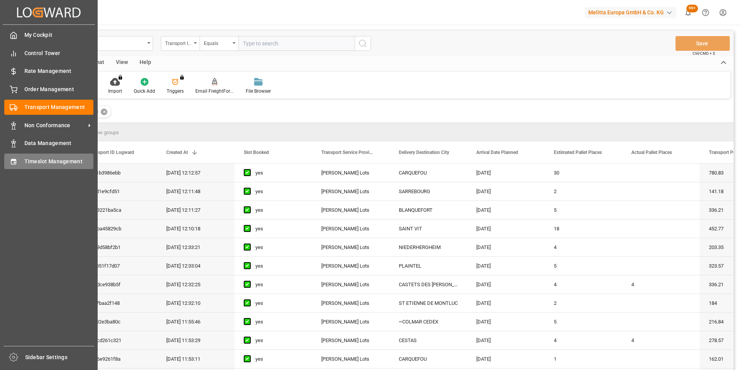
click at [62, 159] on span "Timeslot Management" at bounding box center [58, 161] width 69 height 8
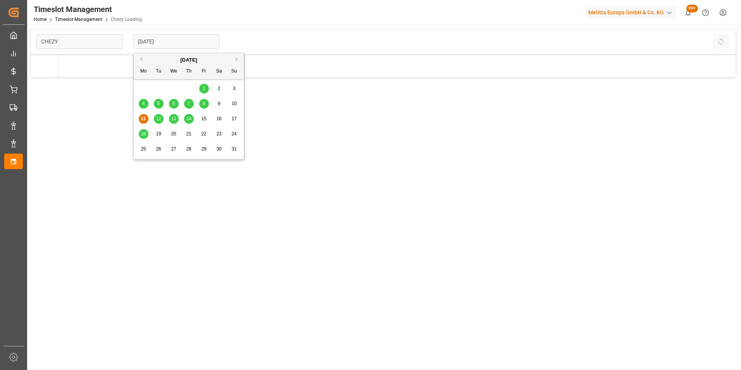
click at [158, 43] on input "[DATE]" at bounding box center [176, 41] width 86 height 15
type input "Chezy Loading"
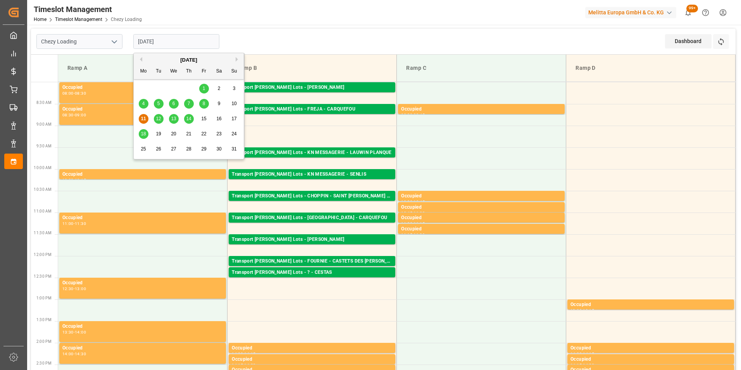
click at [159, 101] on span "5" at bounding box center [158, 103] width 3 height 5
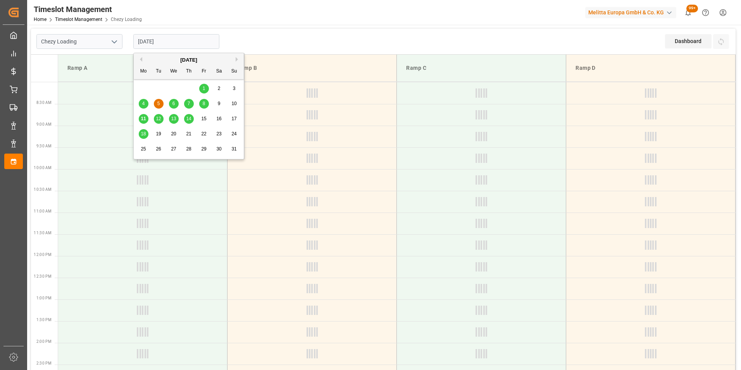
click at [157, 40] on input "[DATE]" at bounding box center [176, 41] width 86 height 15
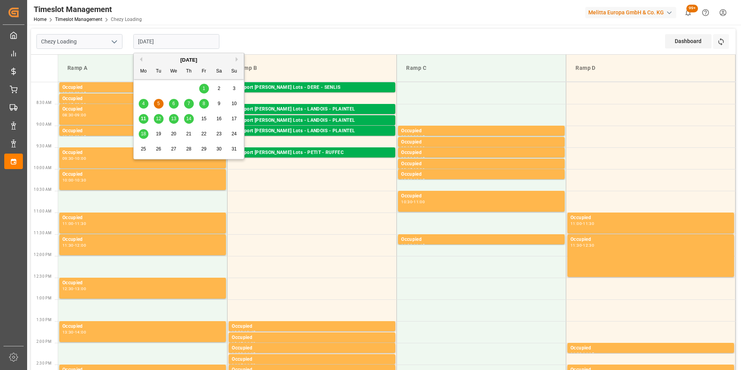
click at [170, 100] on div "6" at bounding box center [174, 103] width 10 height 9
type input "[DATE]"
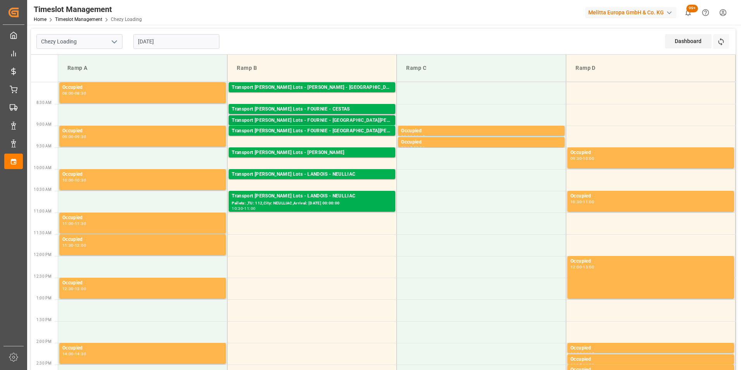
click at [346, 118] on div "Transport [PERSON_NAME] Lots - FOURNIE - [GEOGRAPHIC_DATA][PERSON_NAME]" at bounding box center [312, 121] width 160 height 8
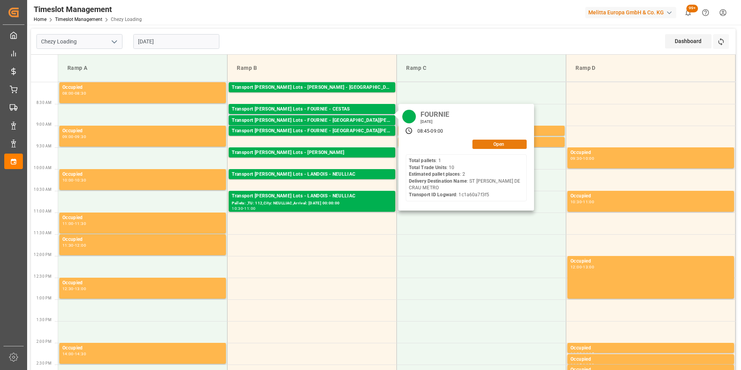
click at [492, 142] on button "Open" at bounding box center [499, 143] width 54 height 9
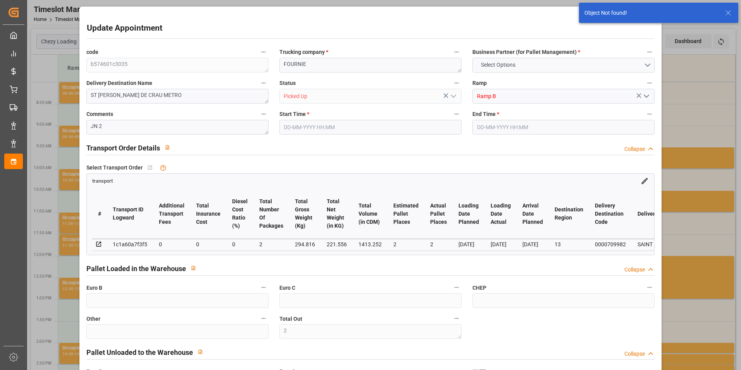
type input "2"
type input "[DATE] 08:45"
type input "[DATE] 09:00"
type input "[DATE] 14:03"
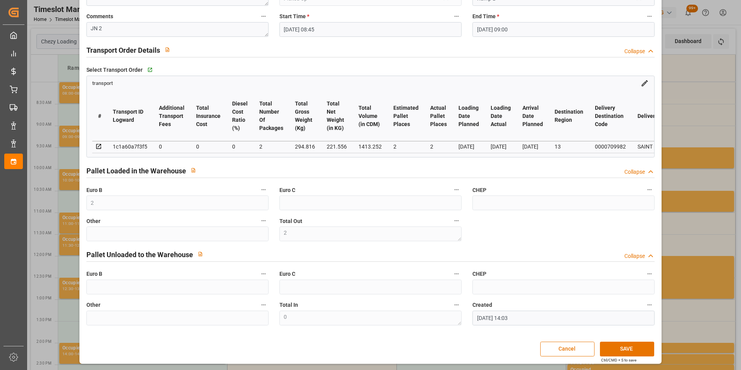
click at [695, 90] on div "Update Appointment code b574601c3035 Trucking company * FOURNIE Business Partne…" at bounding box center [370, 185] width 741 height 370
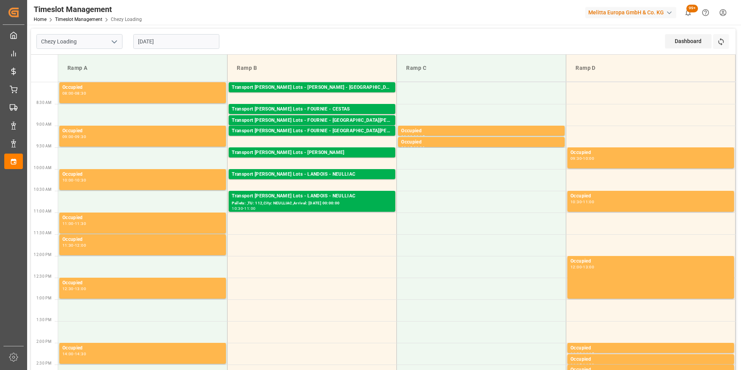
click at [177, 42] on input "[DATE]" at bounding box center [176, 41] width 86 height 15
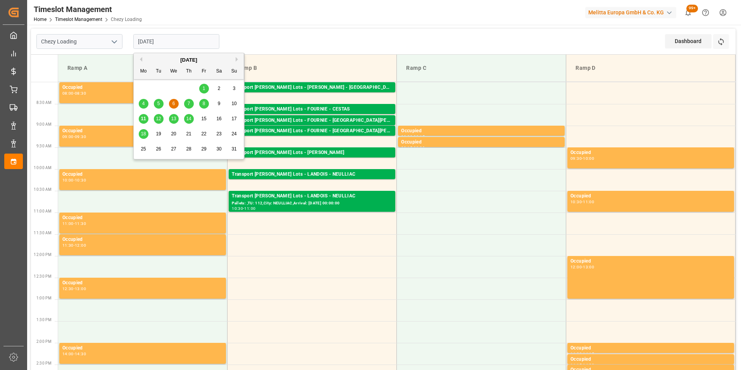
click at [203, 102] on span "8" at bounding box center [204, 103] width 3 height 5
type input "[DATE]"
